Goal: Task Accomplishment & Management: Use online tool/utility

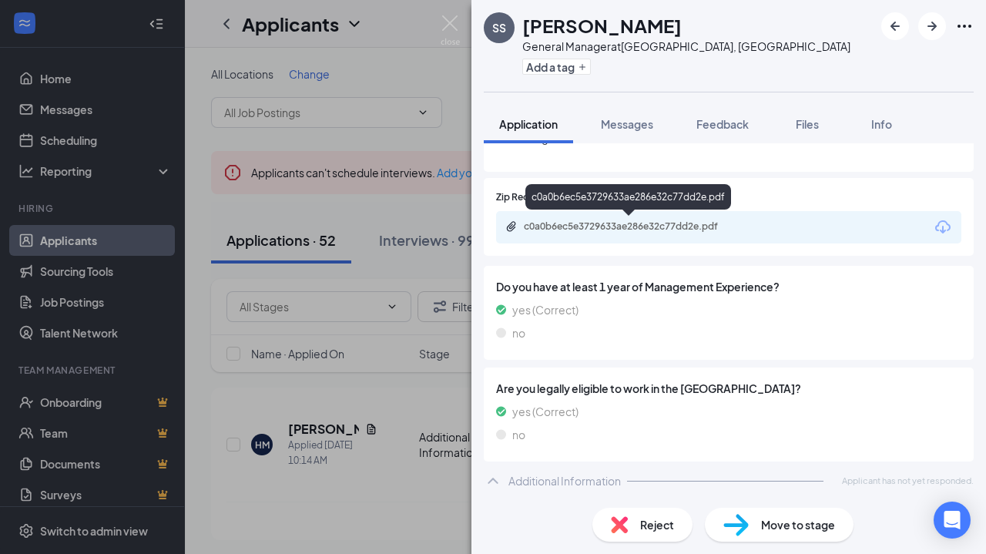
scroll to position [185, 0]
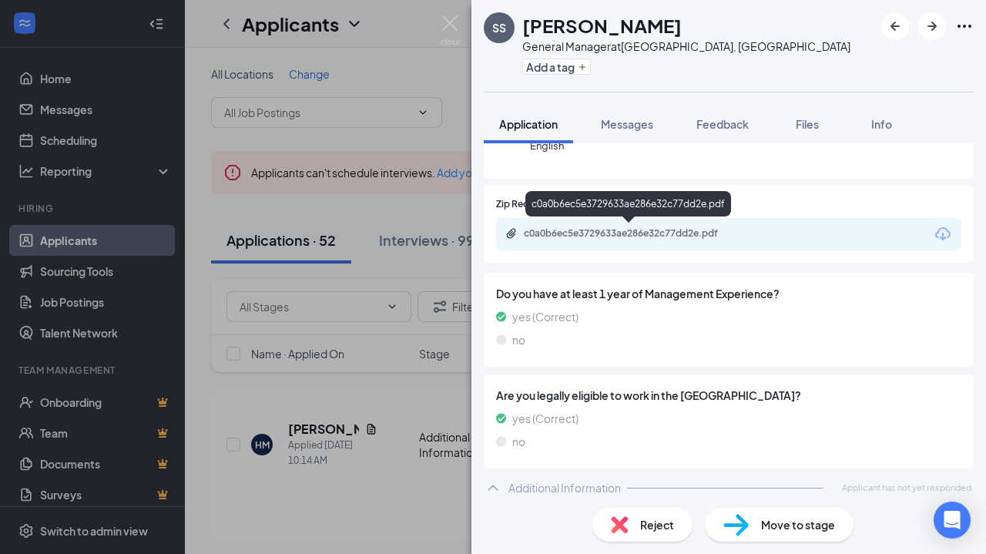
click at [618, 233] on div "c0a0b6ec5e3729633ae286e32c77dd2e.pdf" at bounding box center [632, 233] width 216 height 12
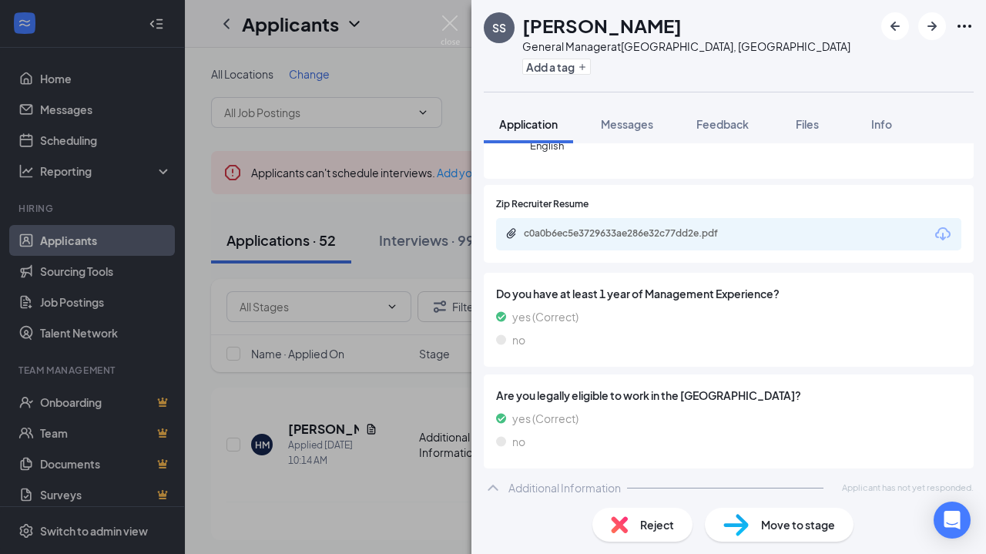
click at [619, 523] on img at bounding box center [619, 524] width 17 height 17
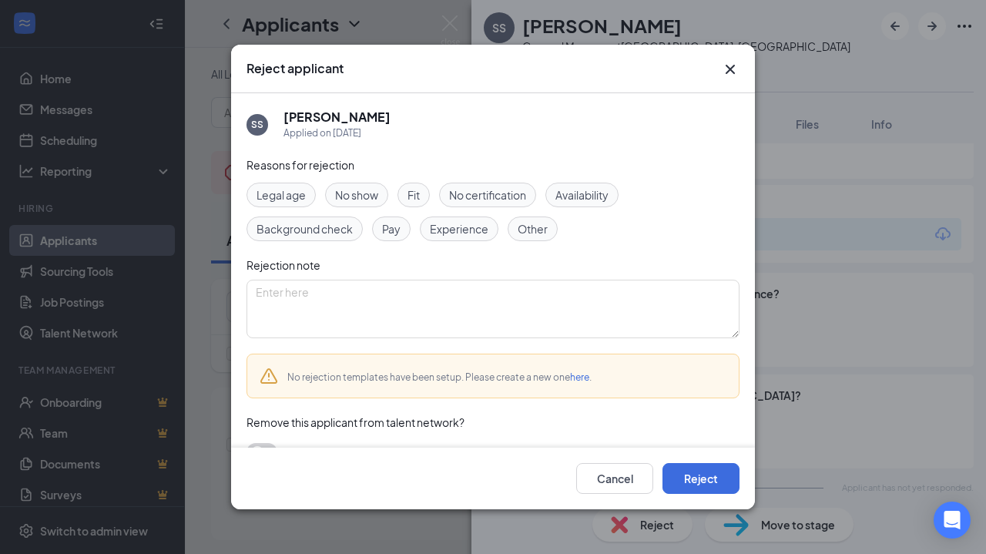
click at [725, 69] on icon "Cross" at bounding box center [730, 69] width 18 height 18
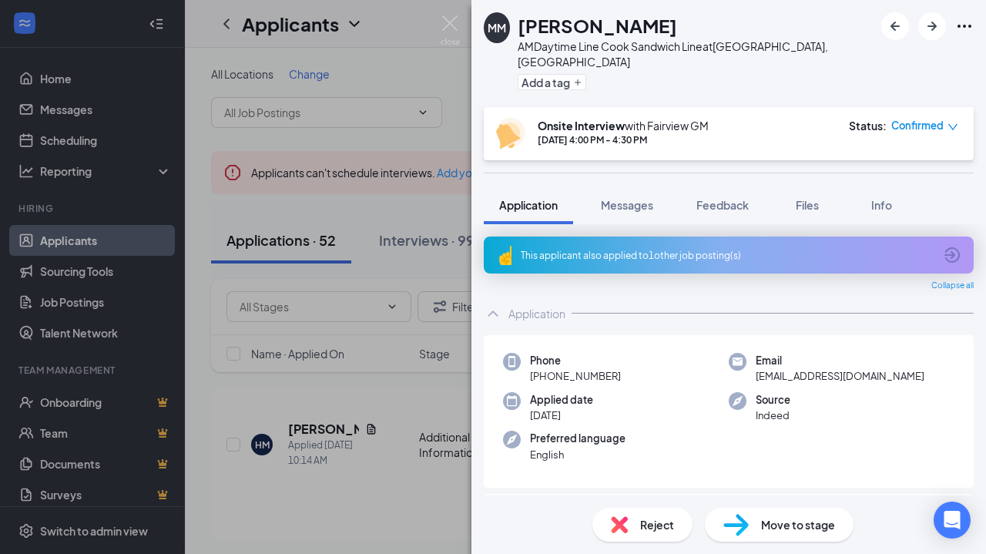
click at [633, 249] on div "This applicant also applied to 1 other job posting(s)" at bounding box center [727, 255] width 413 height 13
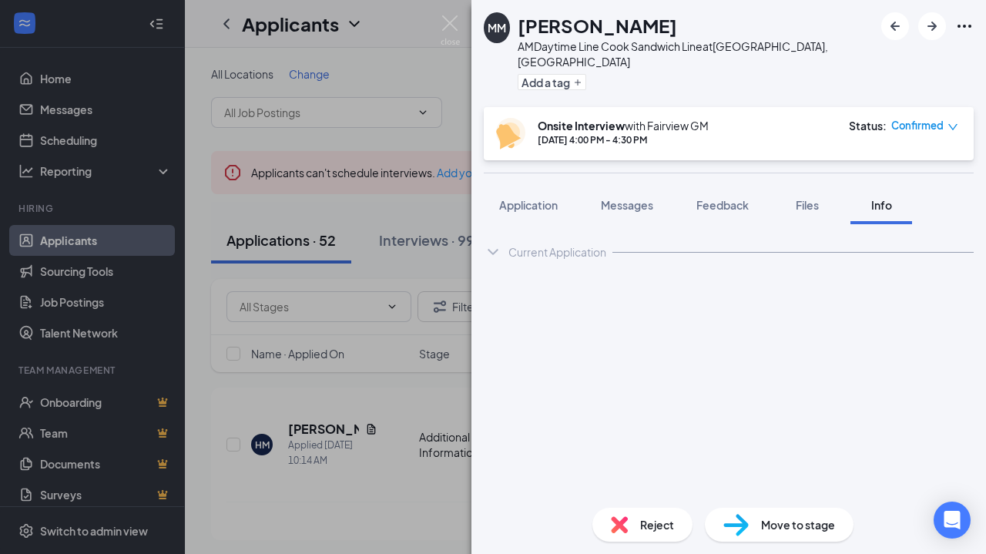
click at [551, 244] on div "Current Application" at bounding box center [557, 251] width 98 height 15
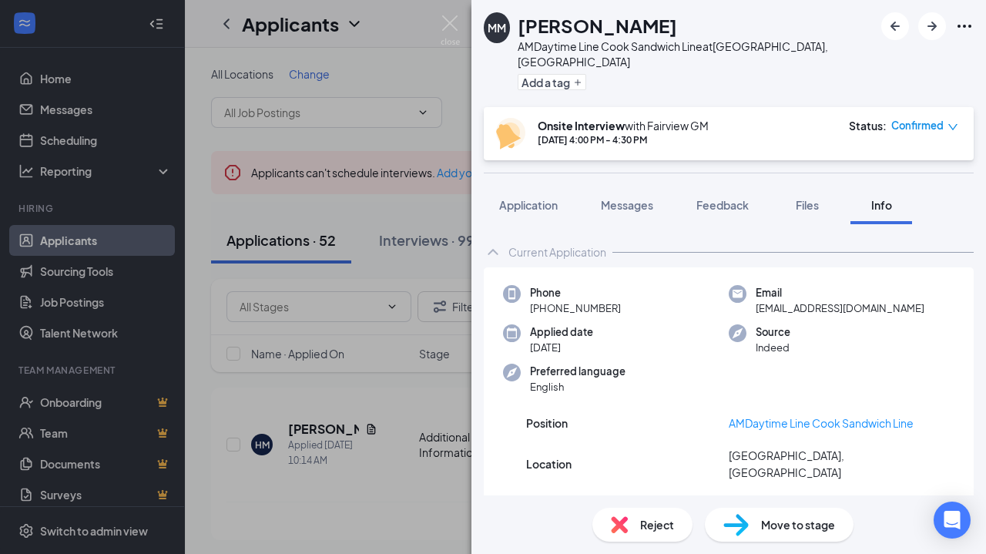
scroll to position [148, 0]
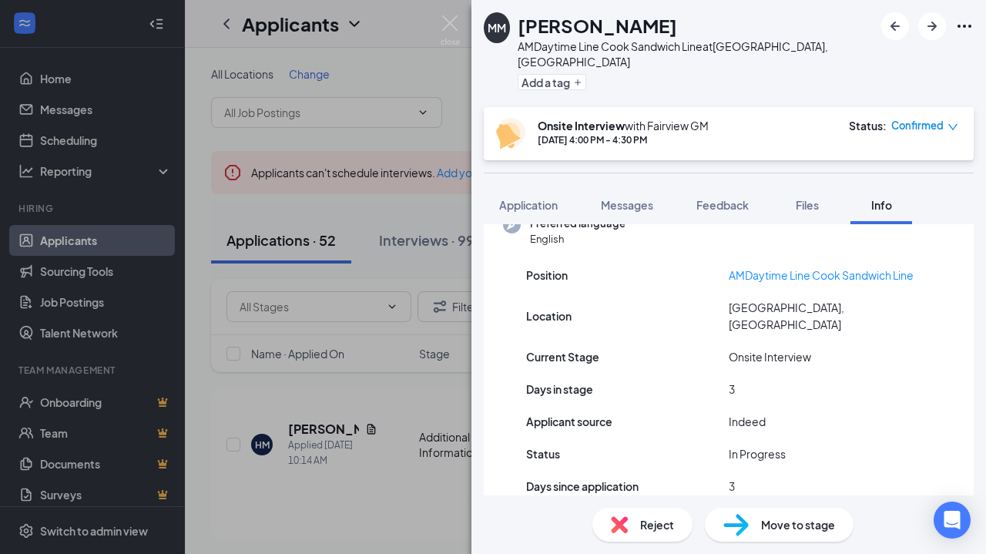
click at [520, 198] on span "Application" at bounding box center [528, 205] width 59 height 14
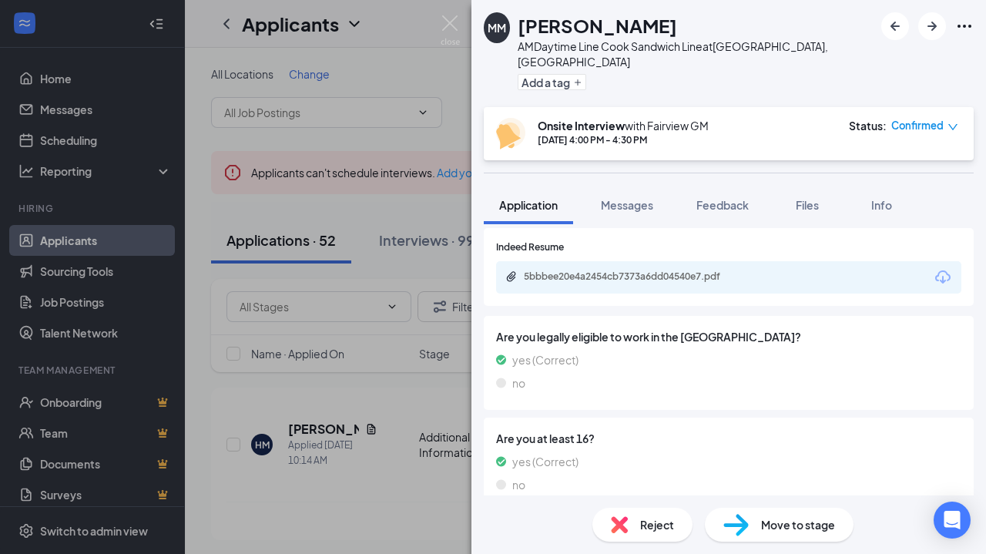
scroll to position [260, 0]
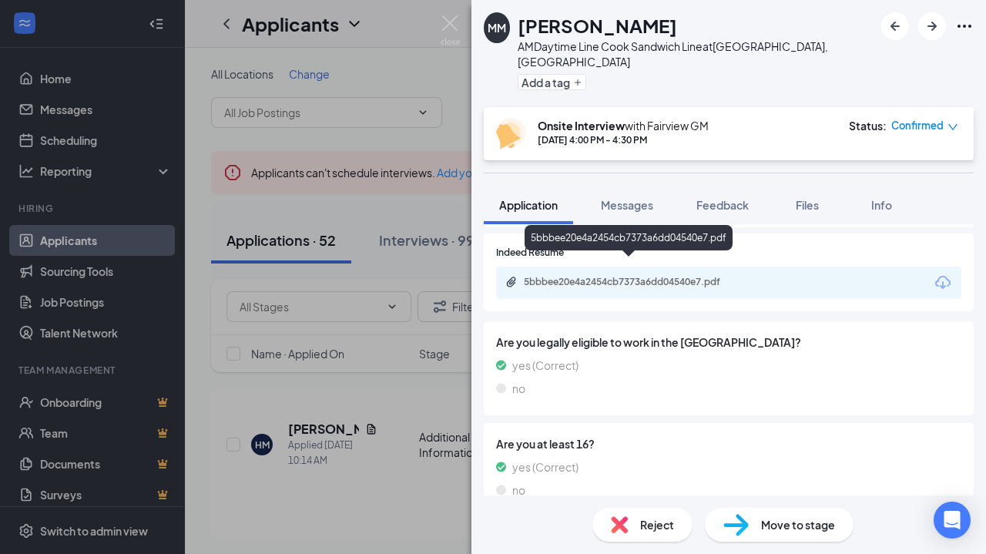
click at [606, 276] on div "5bbbee20e4a2454cb7373a6dd04540e7.pdf" at bounding box center [632, 282] width 216 height 12
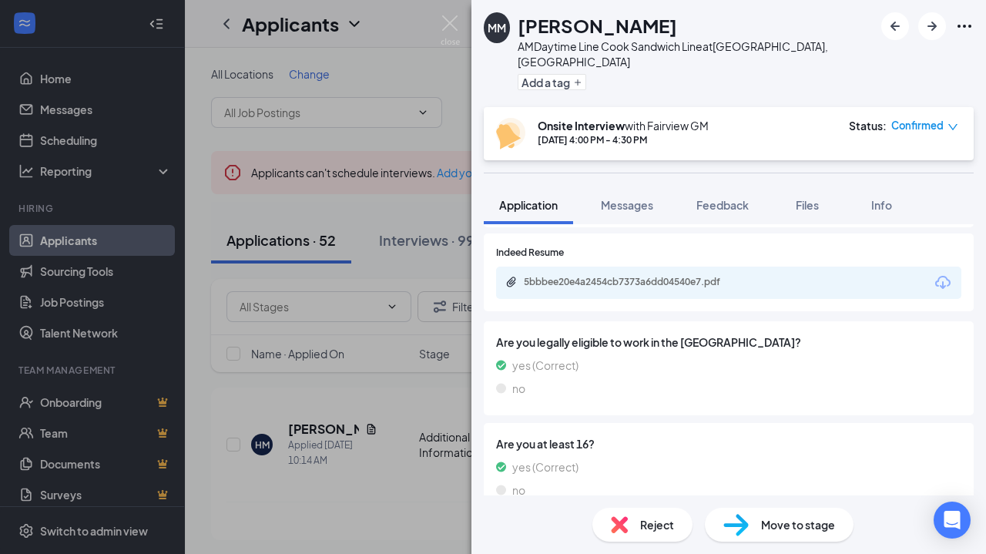
scroll to position [0, 0]
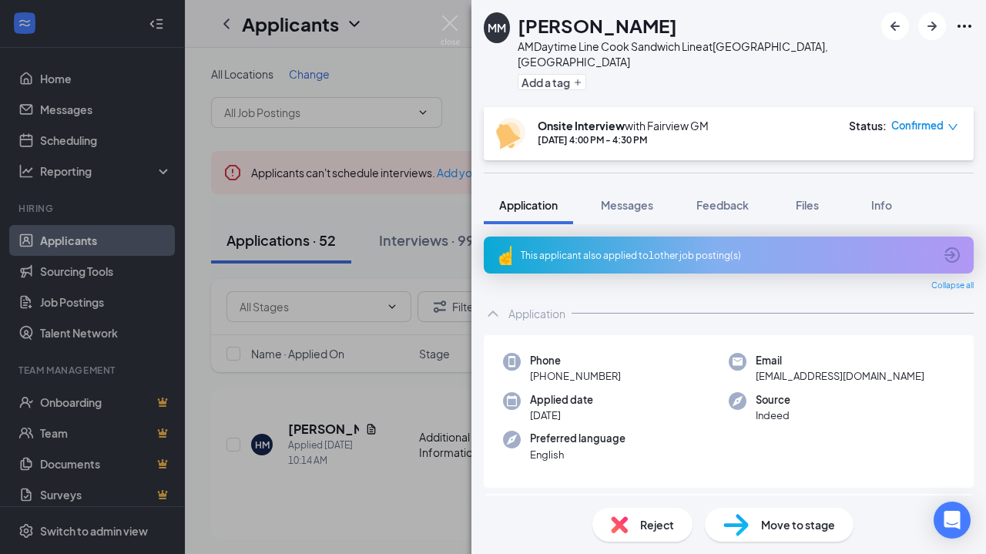
click at [676, 249] on div "This applicant also applied to 1 other job posting(s)" at bounding box center [727, 255] width 413 height 13
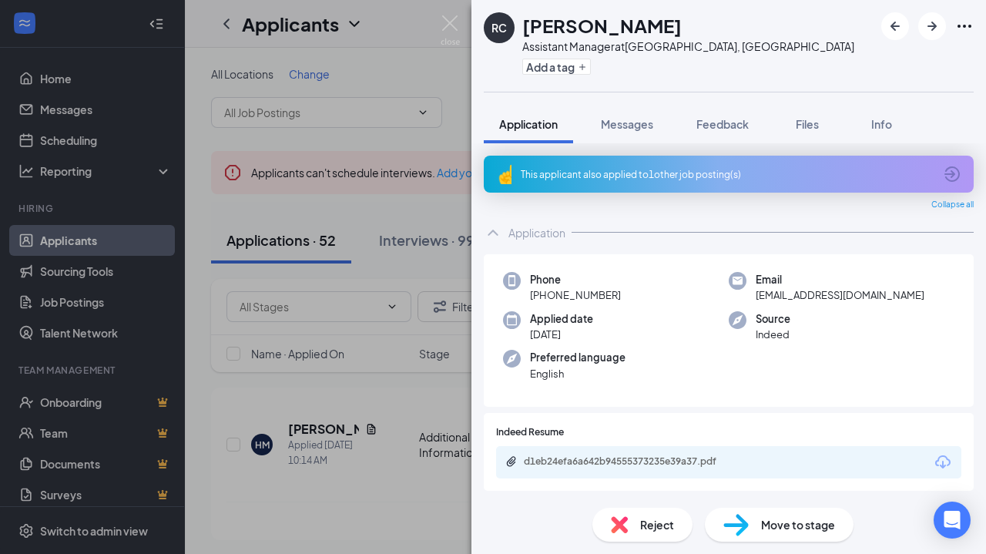
click at [676, 368] on div "Preferred language English" at bounding box center [616, 366] width 226 height 32
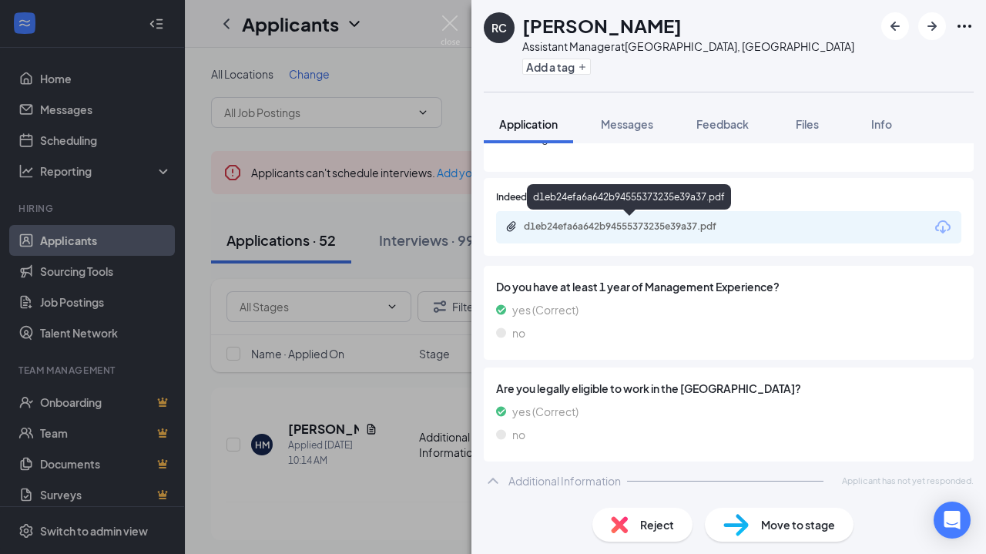
click at [638, 227] on div "d1eb24efa6a642b94555373235e39a37.pdf" at bounding box center [632, 226] width 216 height 12
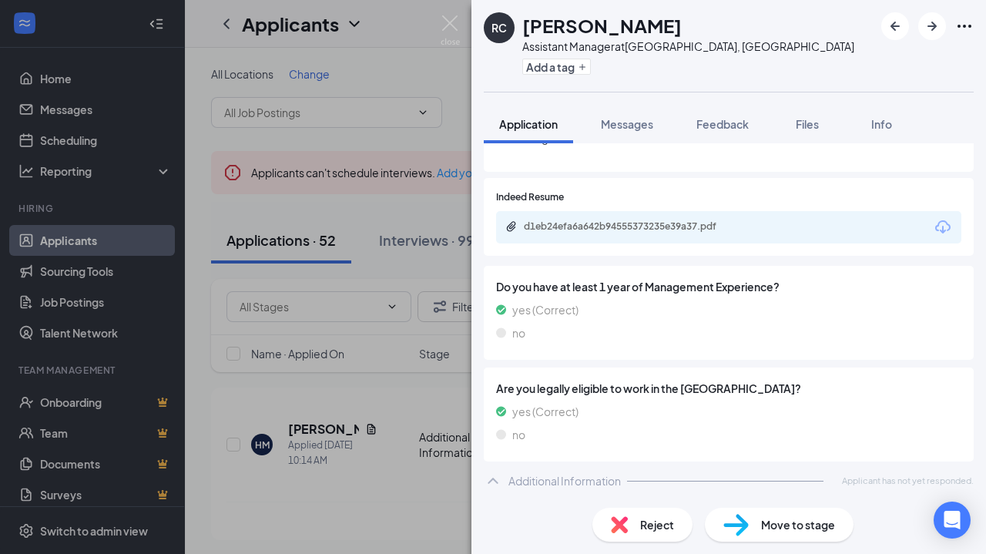
scroll to position [228, 0]
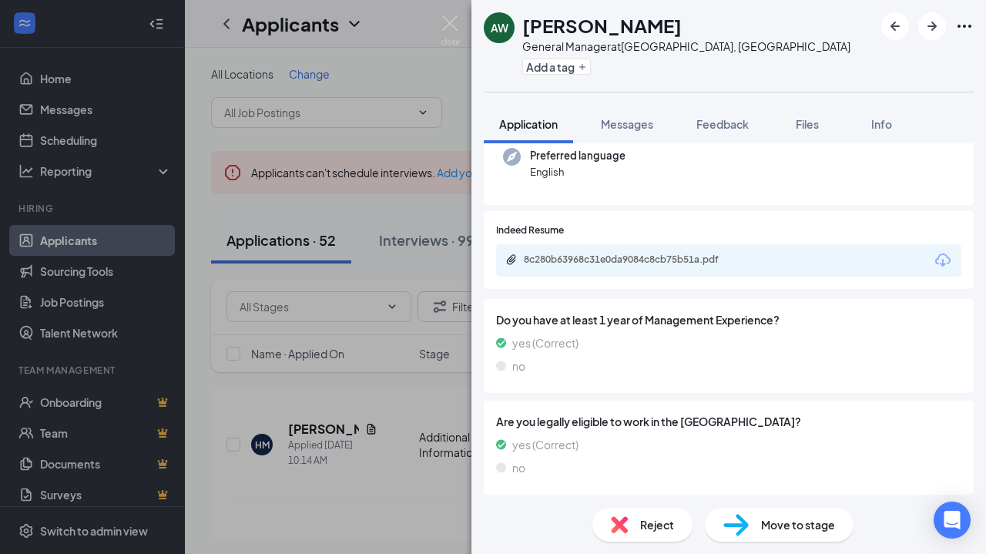
scroll to position [227, 0]
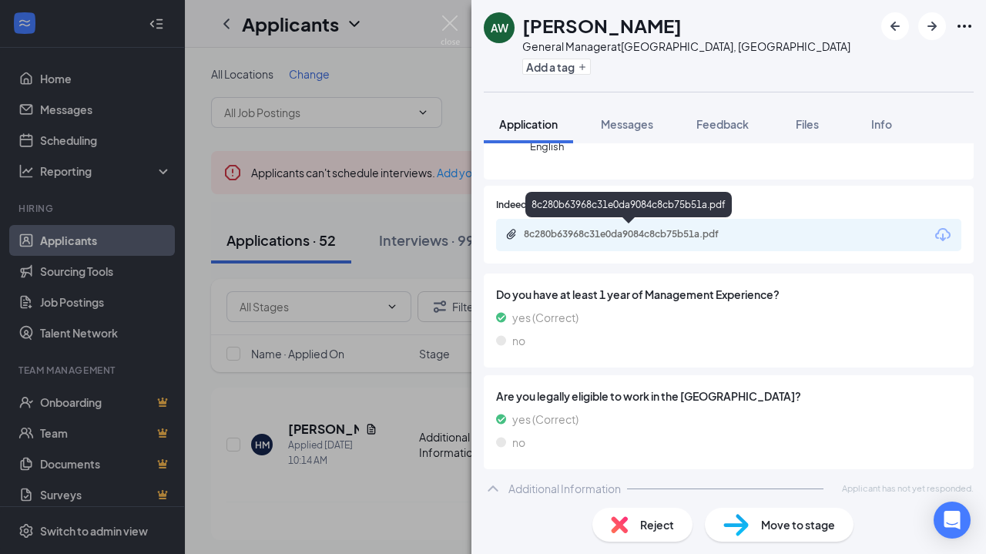
click at [611, 238] on div "8c280b63968c31e0da9084c8cb75b51a.pdf" at bounding box center [632, 234] width 216 height 12
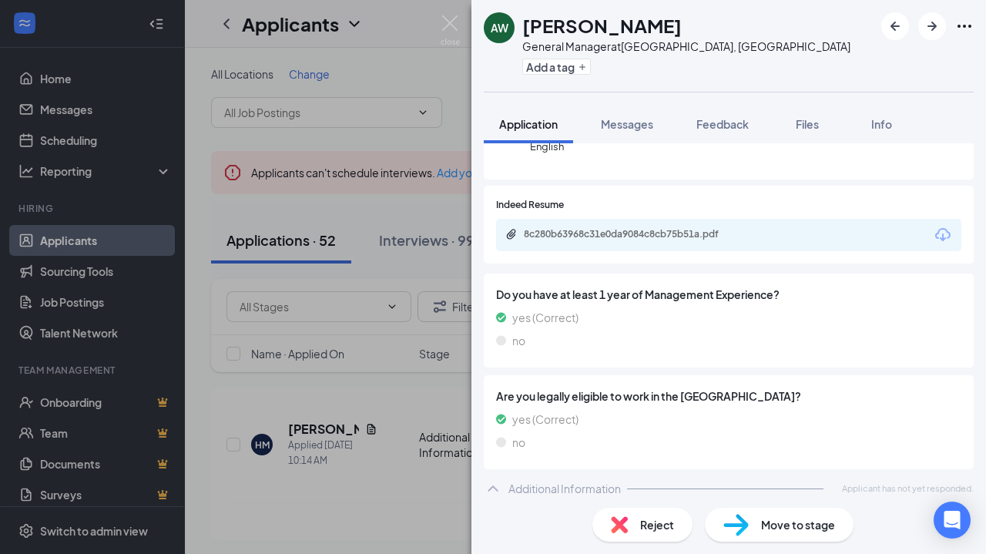
click at [636, 526] on div "Reject" at bounding box center [642, 525] width 100 height 34
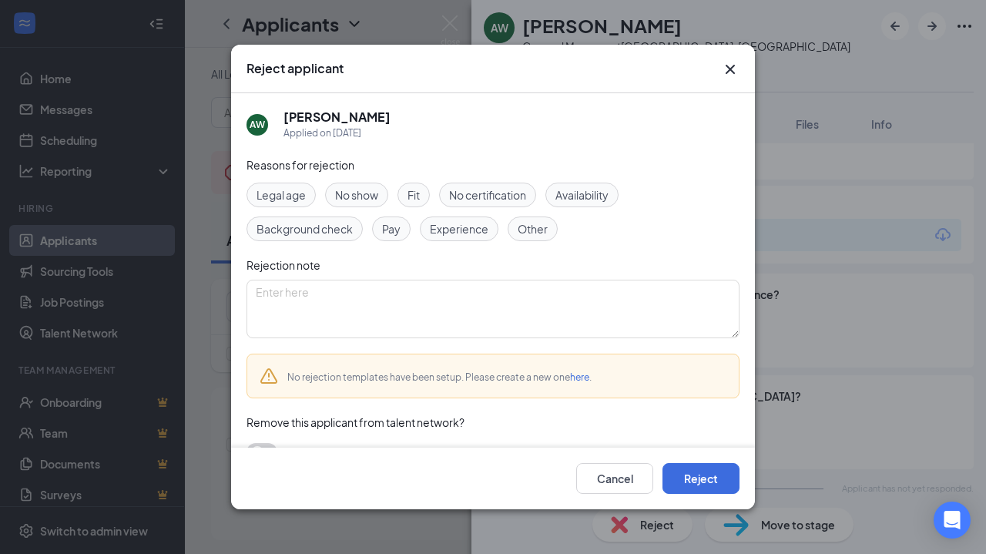
click at [479, 234] on span "Experience" at bounding box center [459, 228] width 59 height 17
click at [683, 486] on button "Reject" at bounding box center [700, 478] width 77 height 31
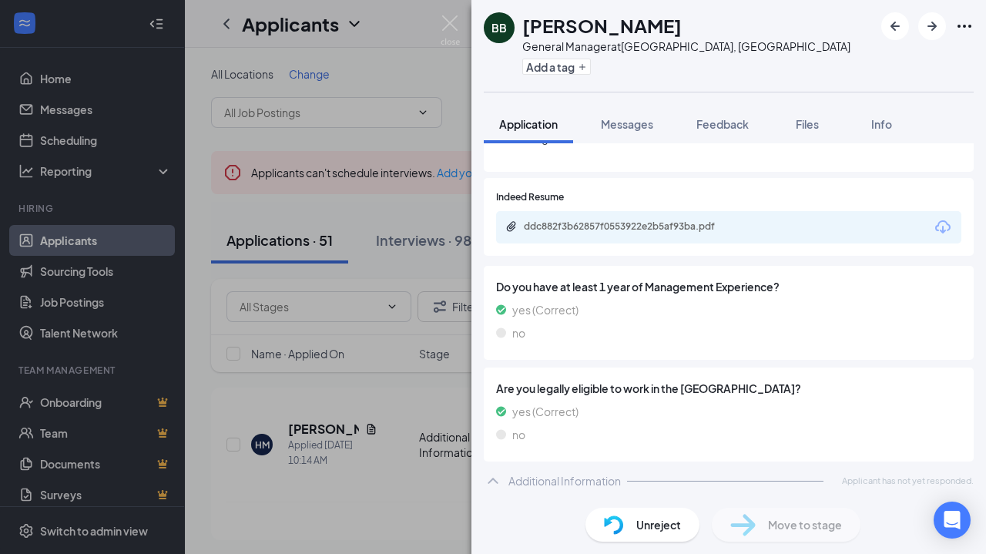
scroll to position [185, 0]
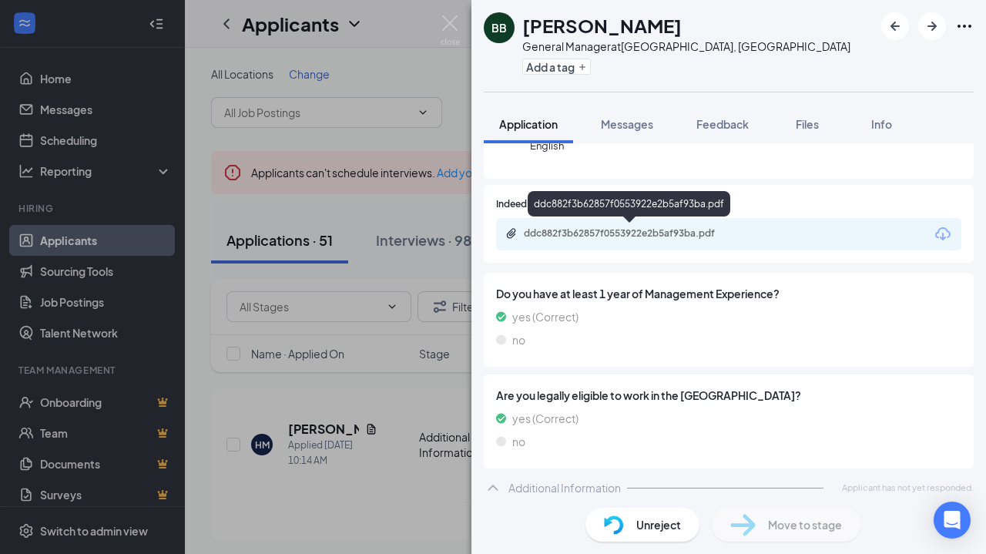
click at [629, 235] on div "ddc882f3b62857f0553922e2b5af93ba.pdf" at bounding box center [632, 233] width 216 height 12
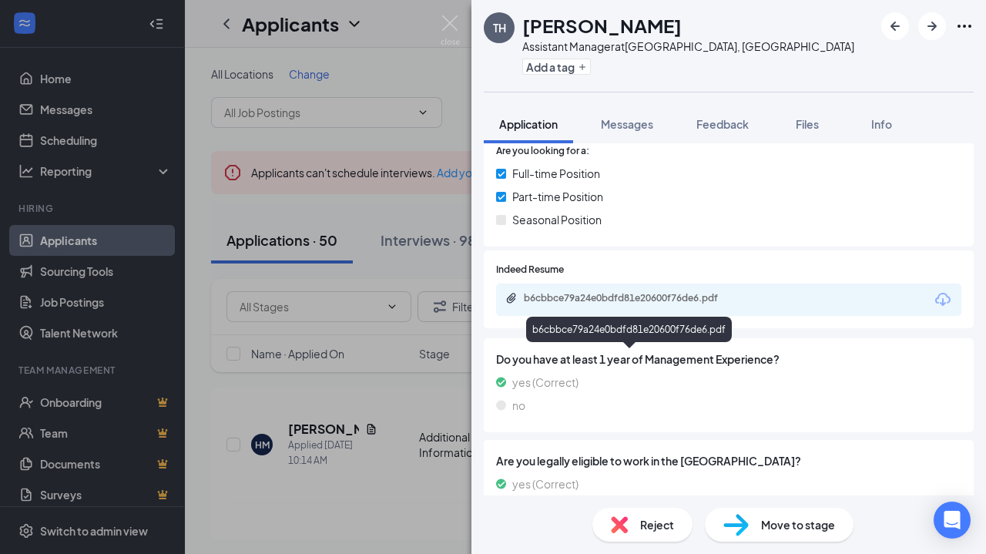
scroll to position [282, 0]
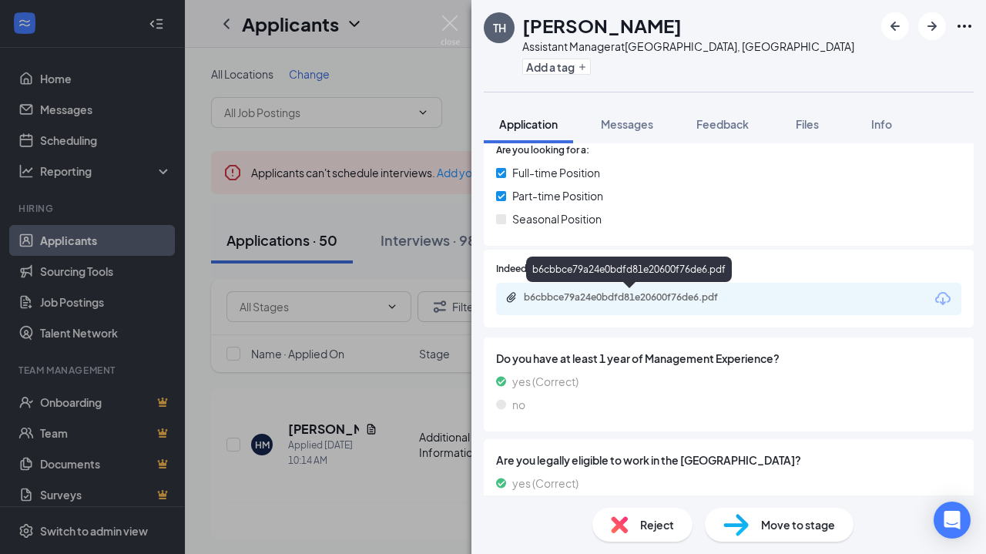
click at [656, 297] on div "b6cbbce79a24e0bdfd81e20600f76de6.pdf" at bounding box center [632, 297] width 216 height 12
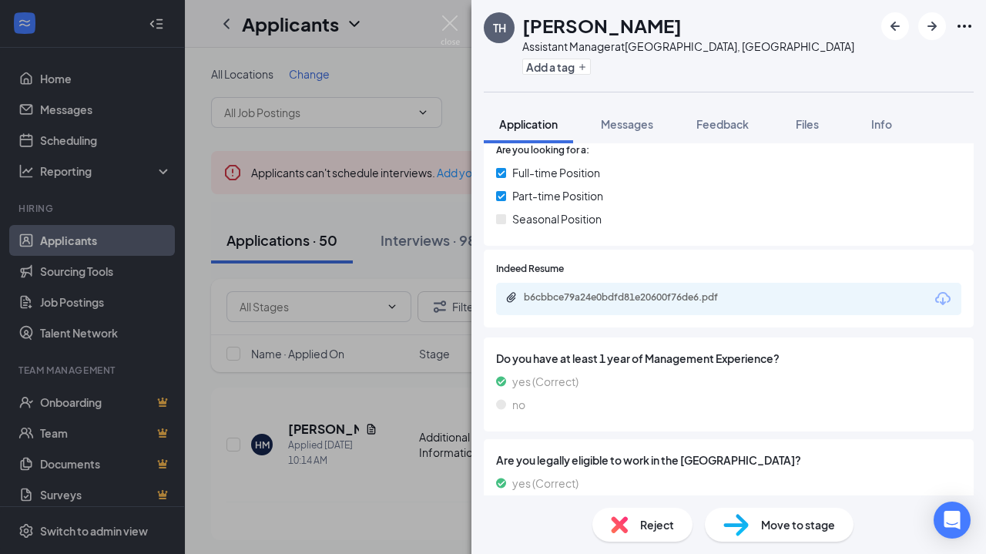
click at [633, 523] on div "Reject" at bounding box center [642, 525] width 100 height 34
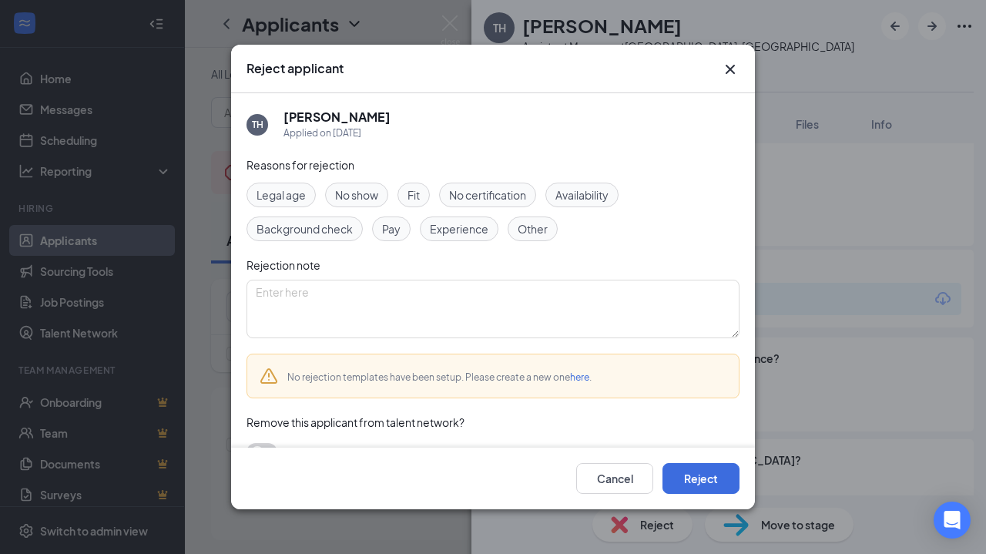
click at [464, 235] on span "Experience" at bounding box center [459, 228] width 59 height 17
click at [669, 488] on button "Reject" at bounding box center [700, 478] width 77 height 31
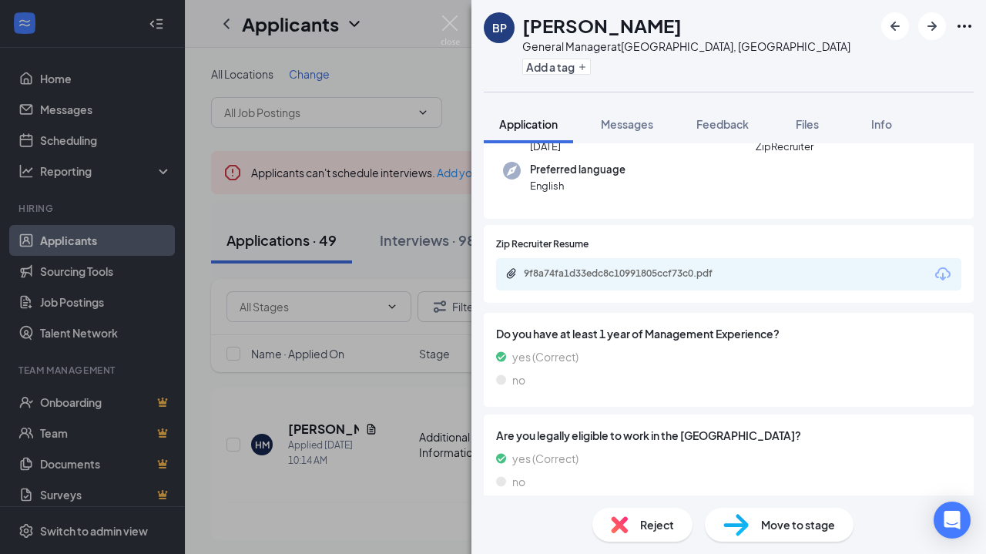
scroll to position [235, 0]
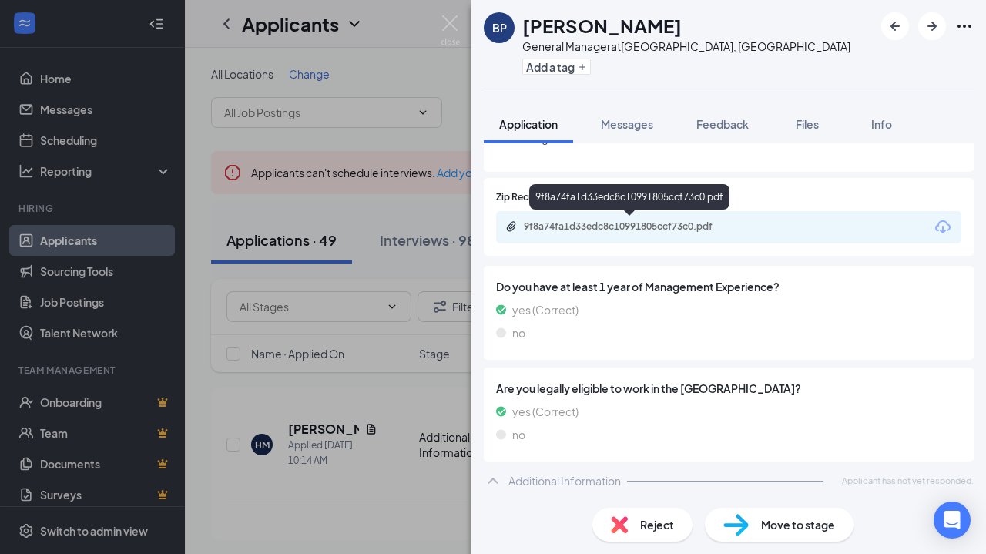
click at [621, 223] on div "9f8a74fa1d33edc8c10991805ccf73c0.pdf" at bounding box center [632, 226] width 216 height 12
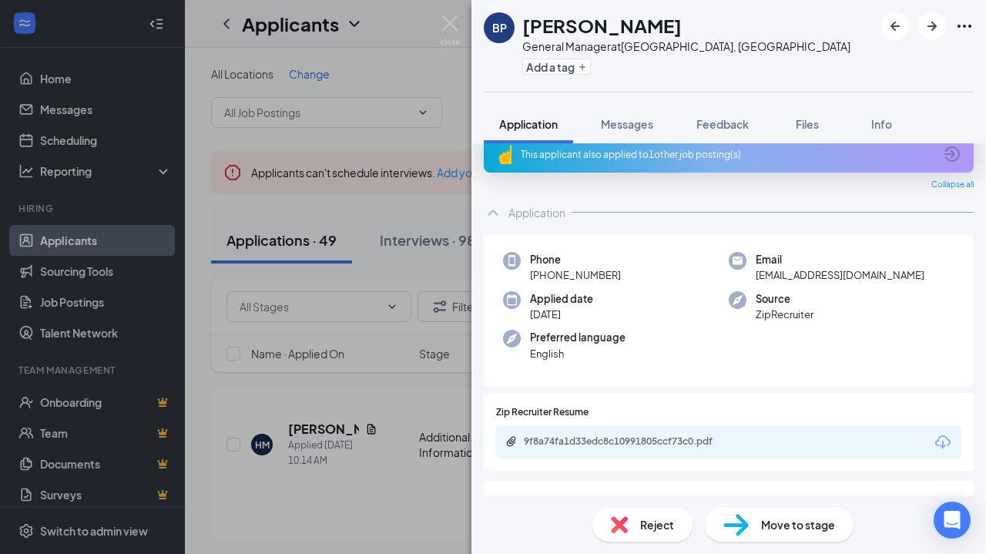
scroll to position [0, 0]
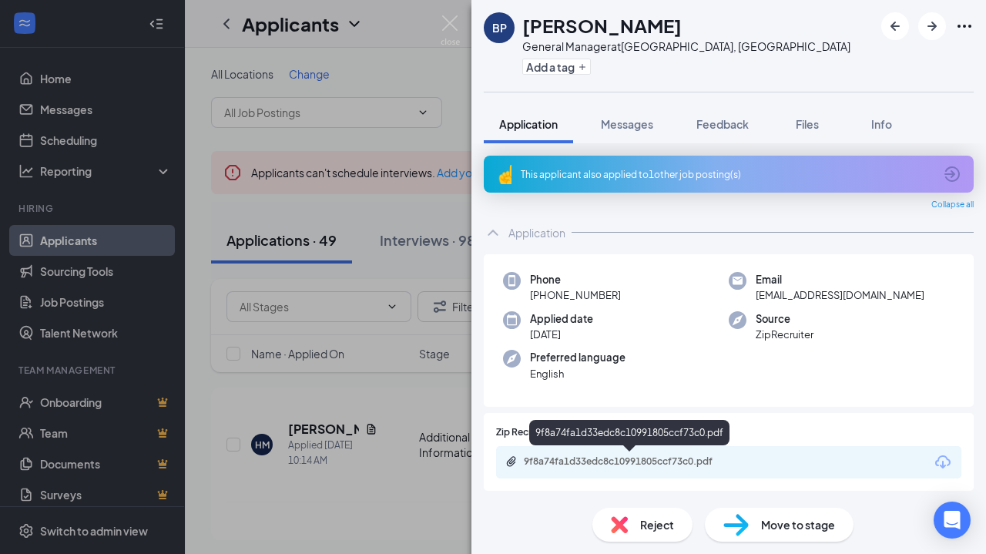
click at [553, 458] on div "9f8a74fa1d33edc8c10991805ccf73c0.pdf" at bounding box center [632, 461] width 216 height 12
